Goal: Task Accomplishment & Management: Manage account settings

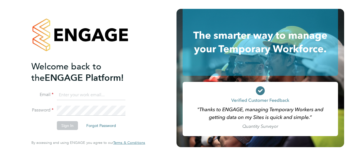
type input "[PERSON_NAME][EMAIL_ADDRESS][PERSON_NAME][DOMAIN_NAME]"
click at [144, 106] on div "Welcome back to the ENGAGE Platform! Email [PERSON_NAME][EMAIL_ADDRESS][PERSON_…" at bounding box center [88, 77] width 114 height 136
click at [72, 124] on button "Sign In" at bounding box center [67, 125] width 21 height 9
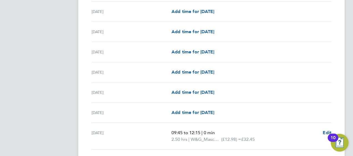
scroll to position [691, 0]
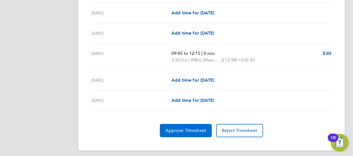
click at [176, 128] on span "Approve Timesheet" at bounding box center [185, 131] width 41 height 6
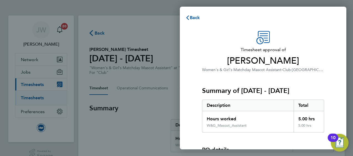
scroll to position [77, 0]
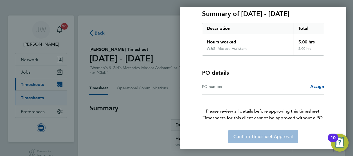
click at [192, 117] on div "Timesheet approval of [PERSON_NAME] Women's & Girl's Matchday Mascot Assistant …" at bounding box center [263, 48] width 166 height 203
click at [251, 120] on span "Timesheets for this client cannot be approved without a PO." at bounding box center [262, 118] width 135 height 7
click at [221, 127] on div "Timesheet approval of [PERSON_NAME] Women's & Girl's Matchday Mascot Assistant …" at bounding box center [262, 49] width 135 height 190
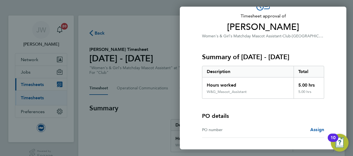
click at [164, 123] on div "Back Timesheet approval of Lucy Penfold Women's & Girl's Matchday Mascot Assist…" at bounding box center [176, 78] width 353 height 156
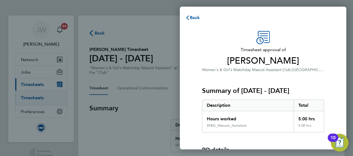
scroll to position [77, 0]
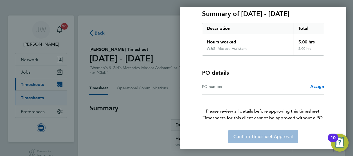
click at [318, 86] on span "Assign" at bounding box center [317, 86] width 14 height 5
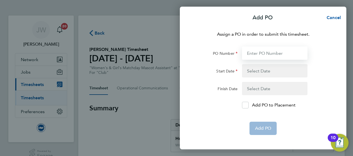
click at [259, 53] on input "PO Number" at bounding box center [274, 53] width 65 height 13
type input "560"
type input "7"
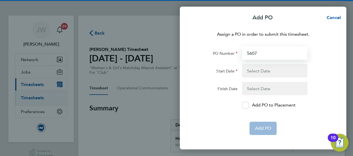
type input "5607"
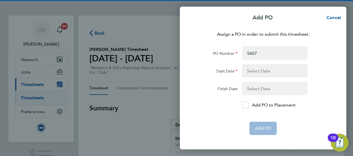
click at [260, 74] on button "button" at bounding box center [274, 70] width 65 height 13
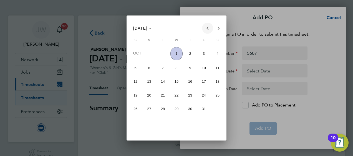
click at [206, 26] on span "Previous month" at bounding box center [207, 28] width 11 height 11
click at [133, 120] on span "28" at bounding box center [135, 121] width 12 height 12
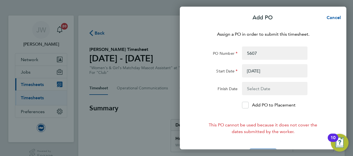
click at [263, 72] on button "button" at bounding box center [274, 70] width 65 height 13
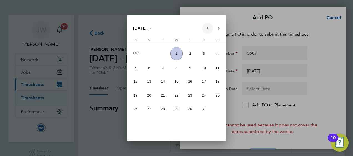
click at [208, 29] on span "Previous month" at bounding box center [207, 28] width 11 height 11
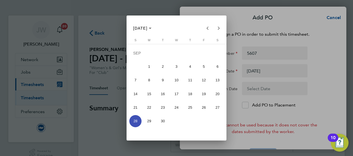
click at [149, 67] on span "1" at bounding box center [149, 67] width 12 height 12
type input "01 Sep 25"
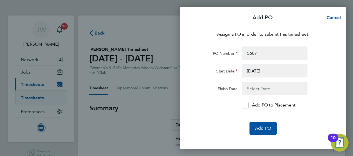
click at [252, 88] on button "button" at bounding box center [274, 88] width 65 height 13
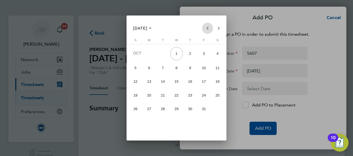
click at [206, 27] on span "Previous month" at bounding box center [207, 28] width 11 height 11
click at [160, 120] on span "30" at bounding box center [163, 121] width 12 height 12
type input "30 Sep 25"
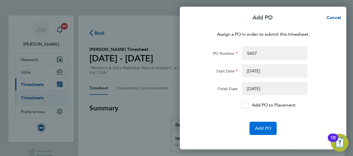
click at [259, 128] on span "Add PO" at bounding box center [263, 129] width 16 height 6
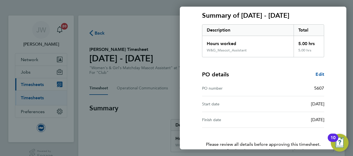
scroll to position [109, 0]
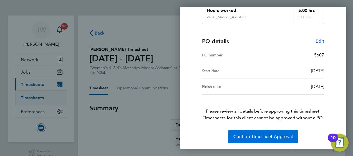
click at [259, 135] on span "Confirm Timesheet Approval" at bounding box center [262, 137] width 59 height 6
